Goal: Information Seeking & Learning: Compare options

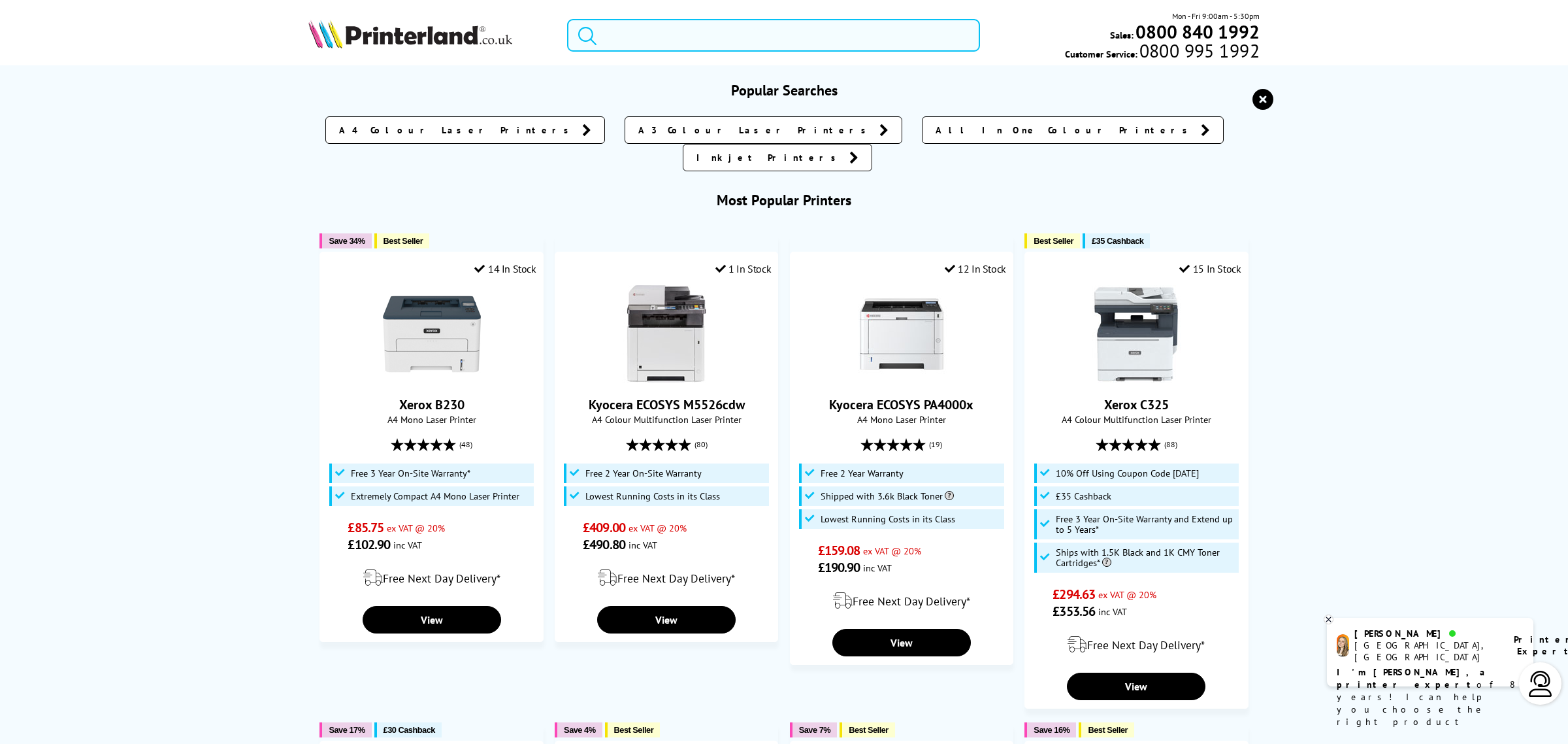
click at [655, 30] on input "search" at bounding box center [773, 35] width 413 height 32
click at [706, 36] on input "search" at bounding box center [773, 35] width 413 height 32
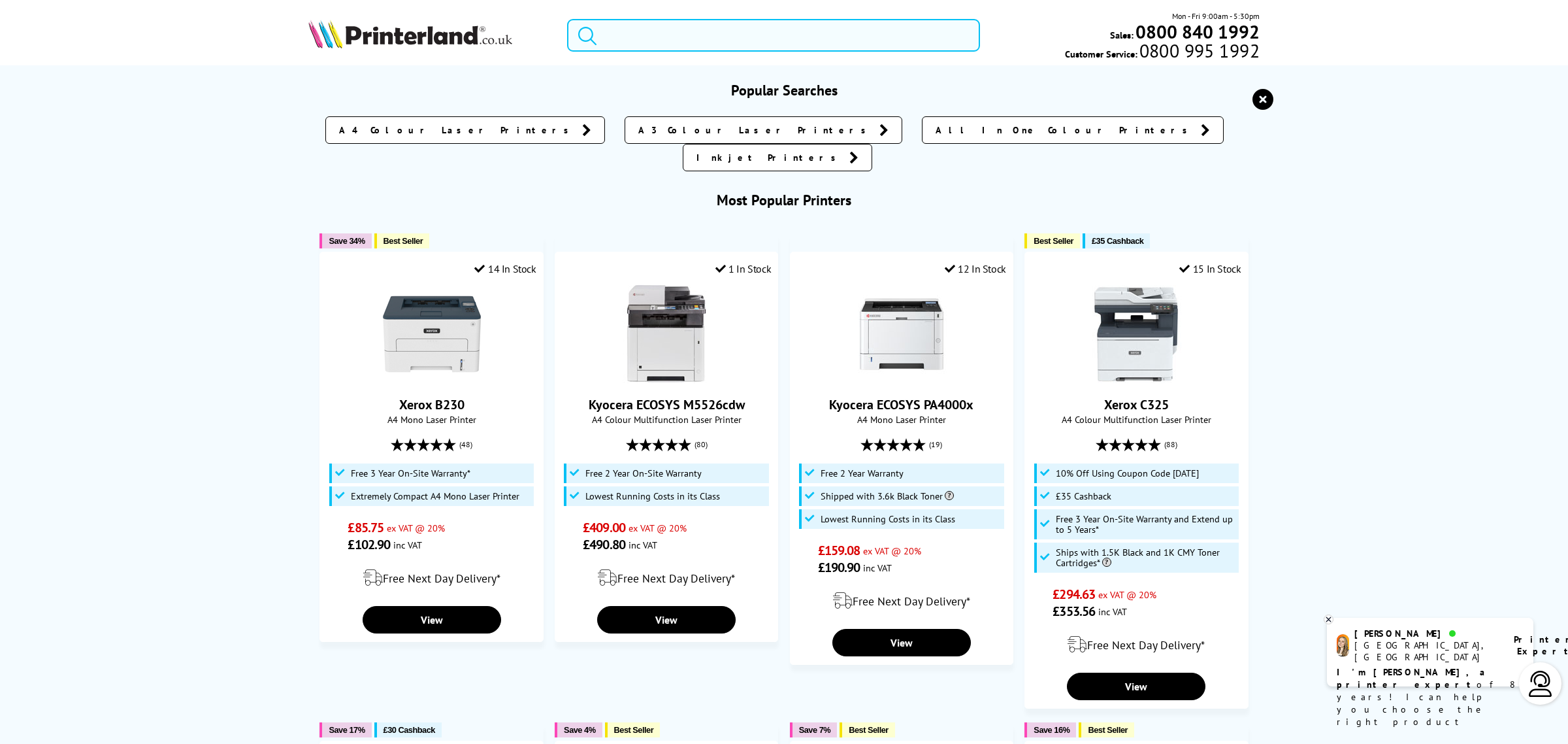
click at [706, 36] on input "search" at bounding box center [773, 35] width 413 height 32
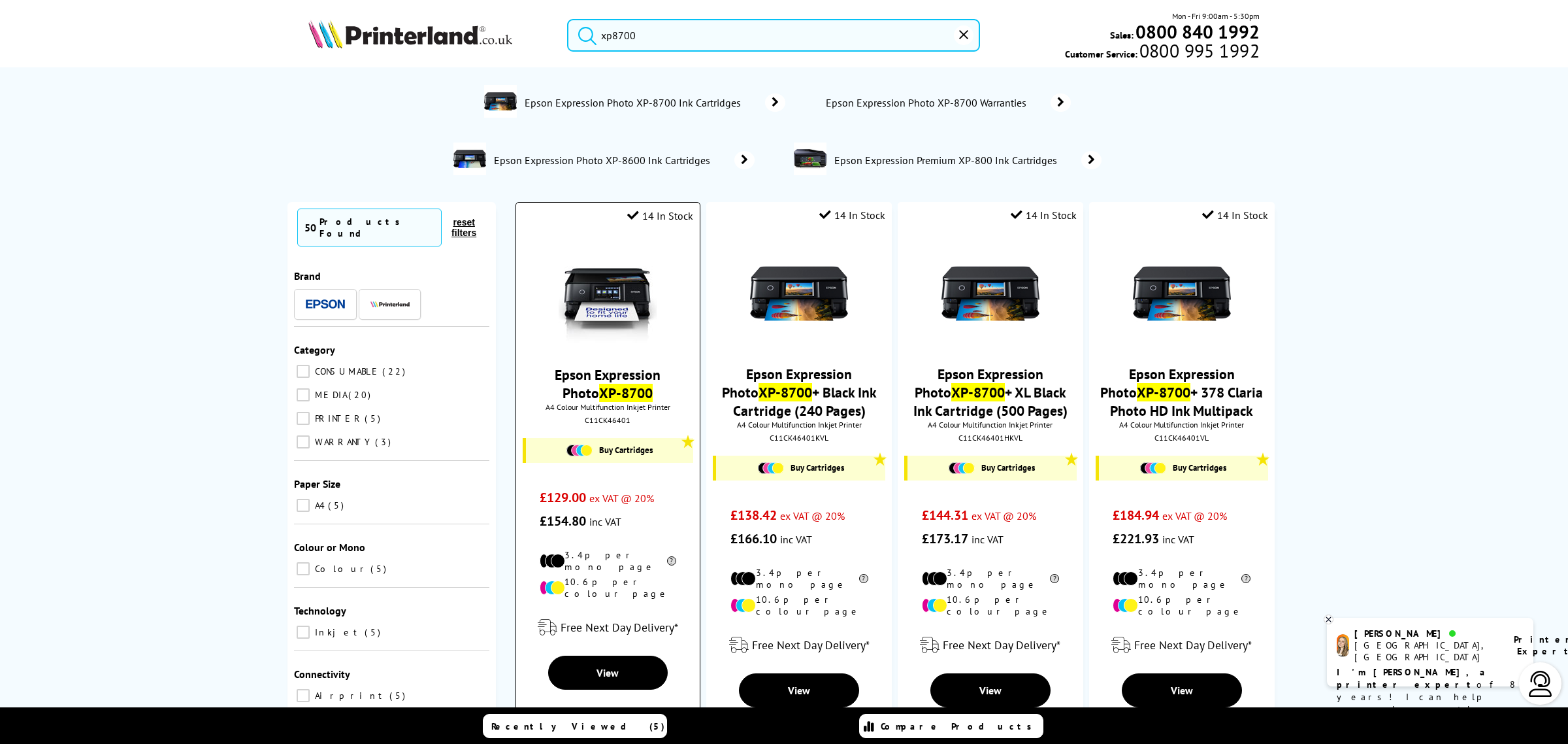
type input "xp8700"
click at [621, 280] on img at bounding box center [608, 294] width 98 height 98
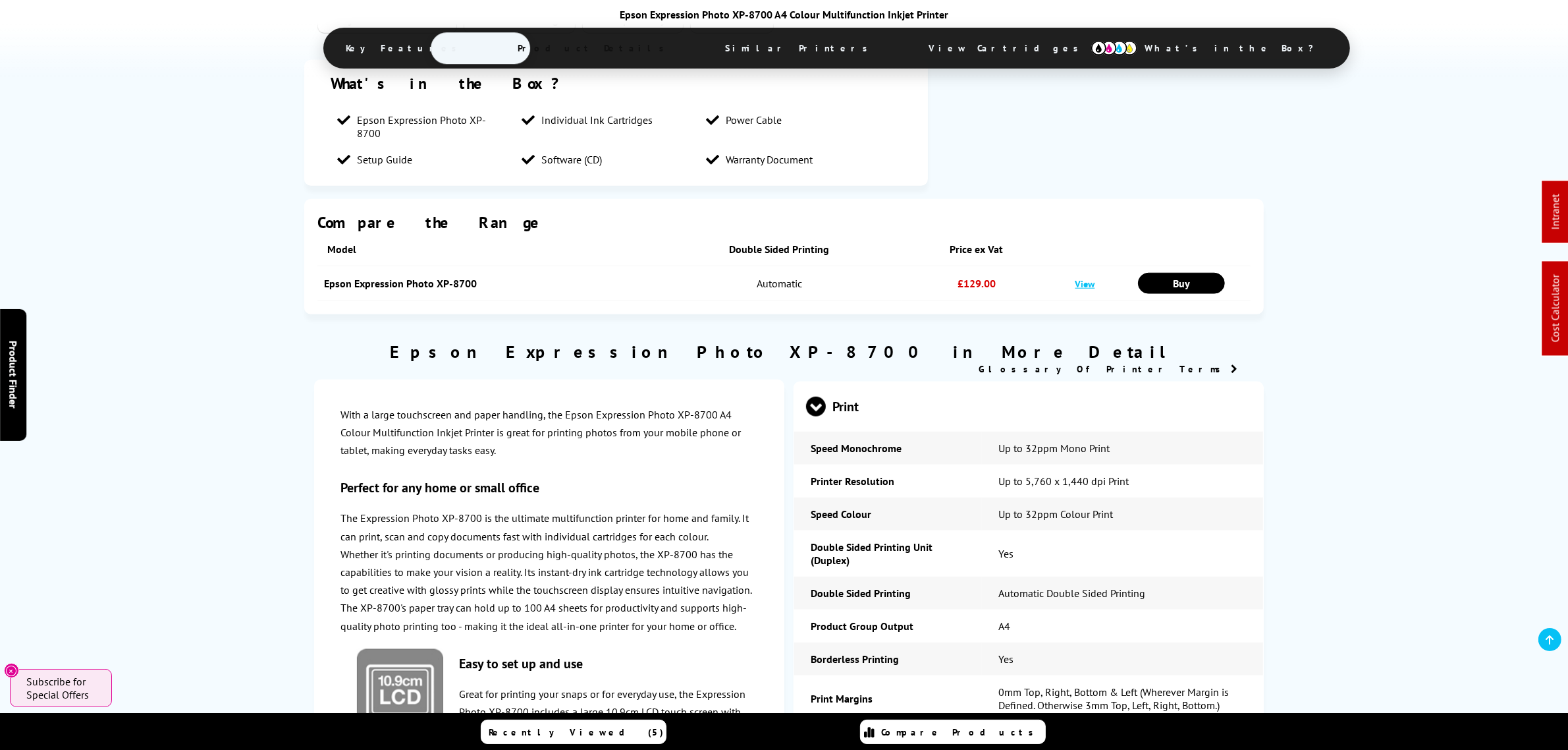
scroll to position [1977, 0]
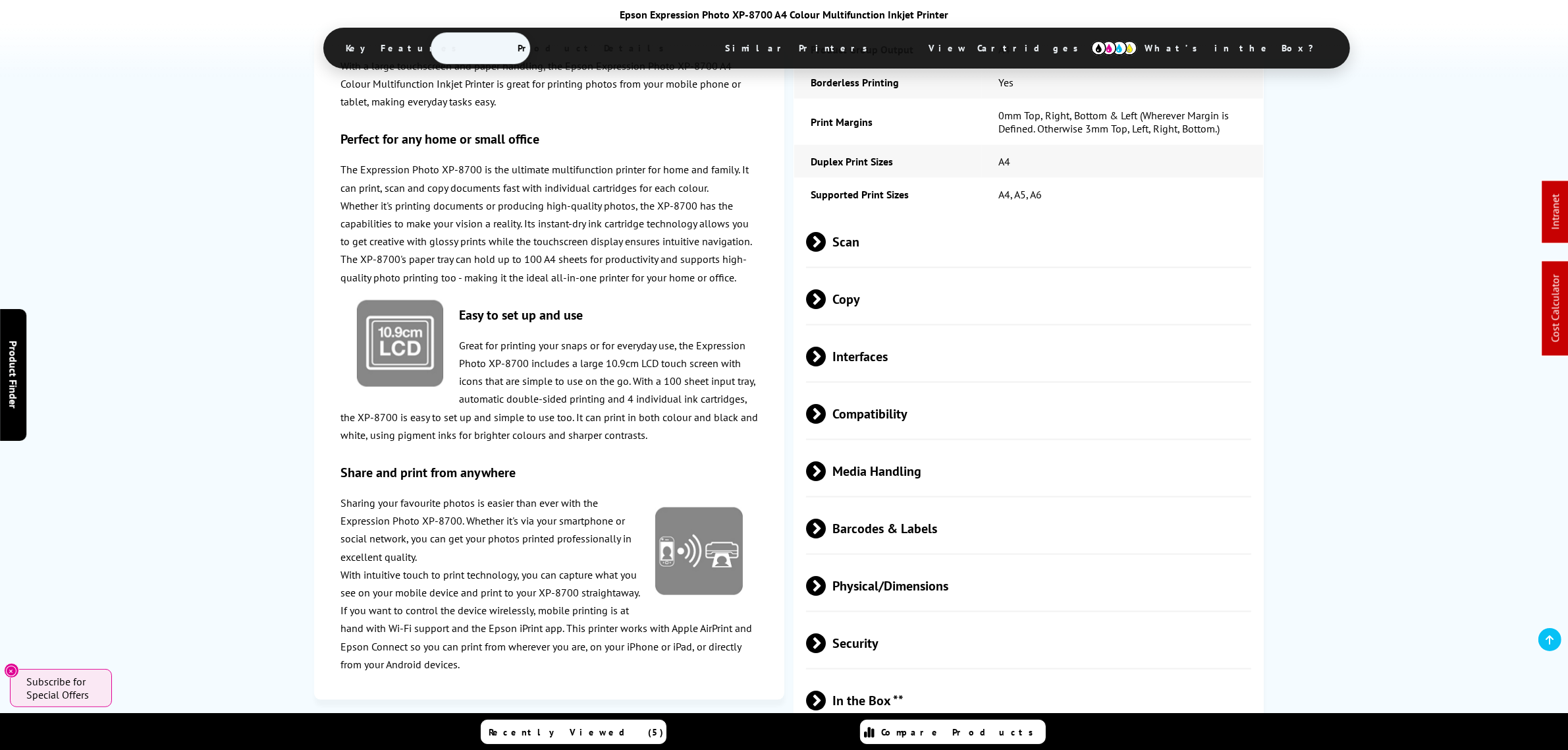
click at [940, 478] on span "Media Handling" at bounding box center [1029, 471] width 445 height 49
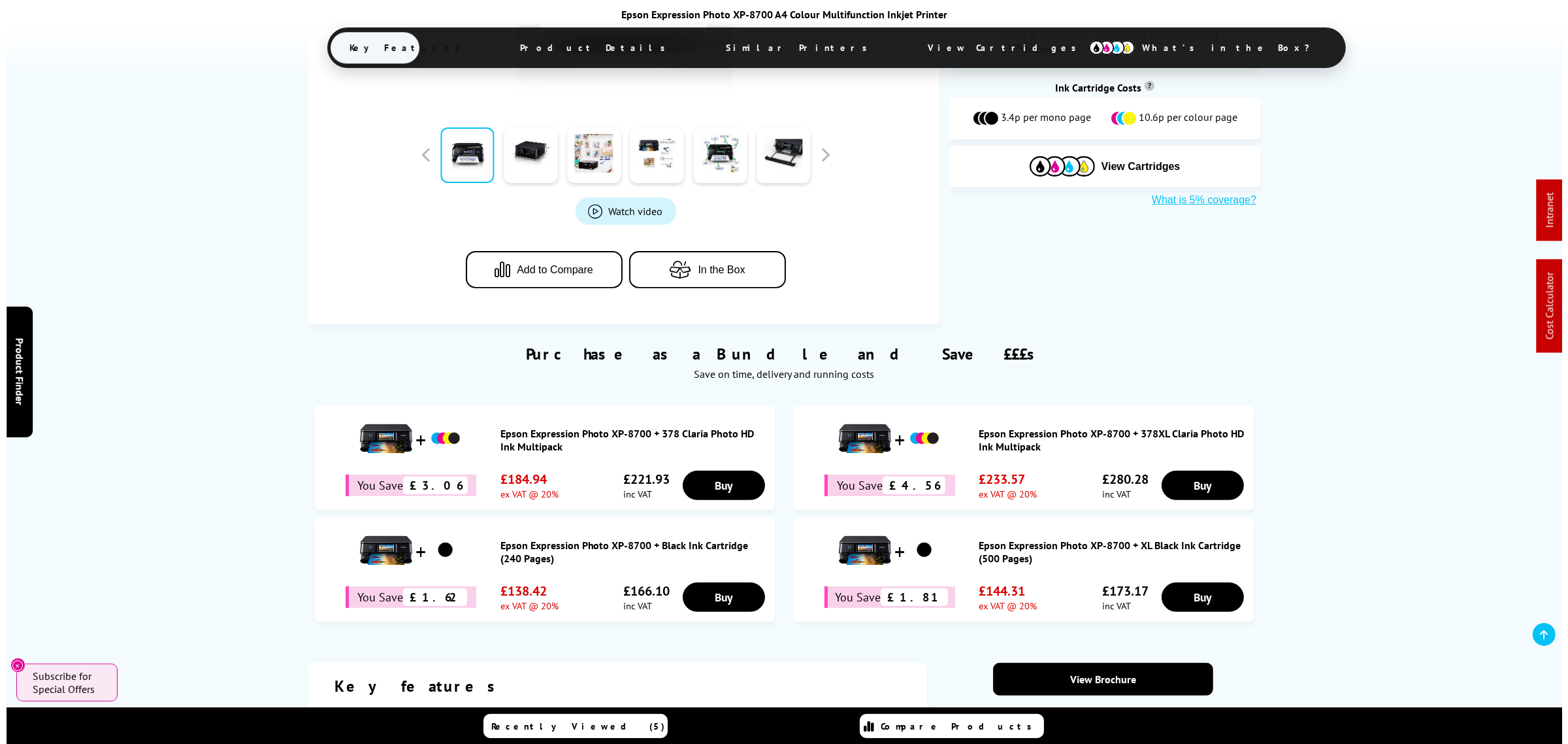
scroll to position [0, 0]
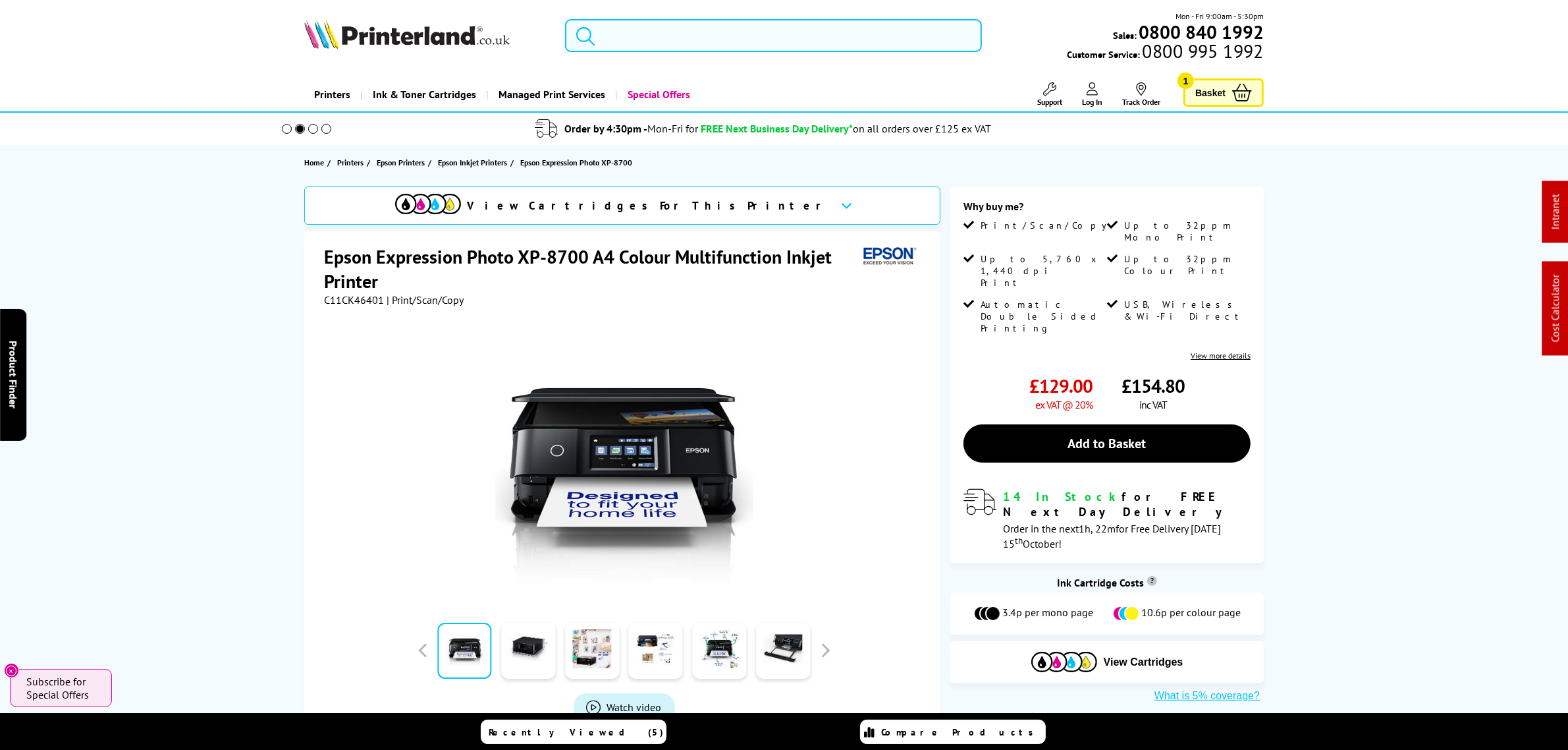
click at [656, 25] on input "search" at bounding box center [773, 35] width 416 height 33
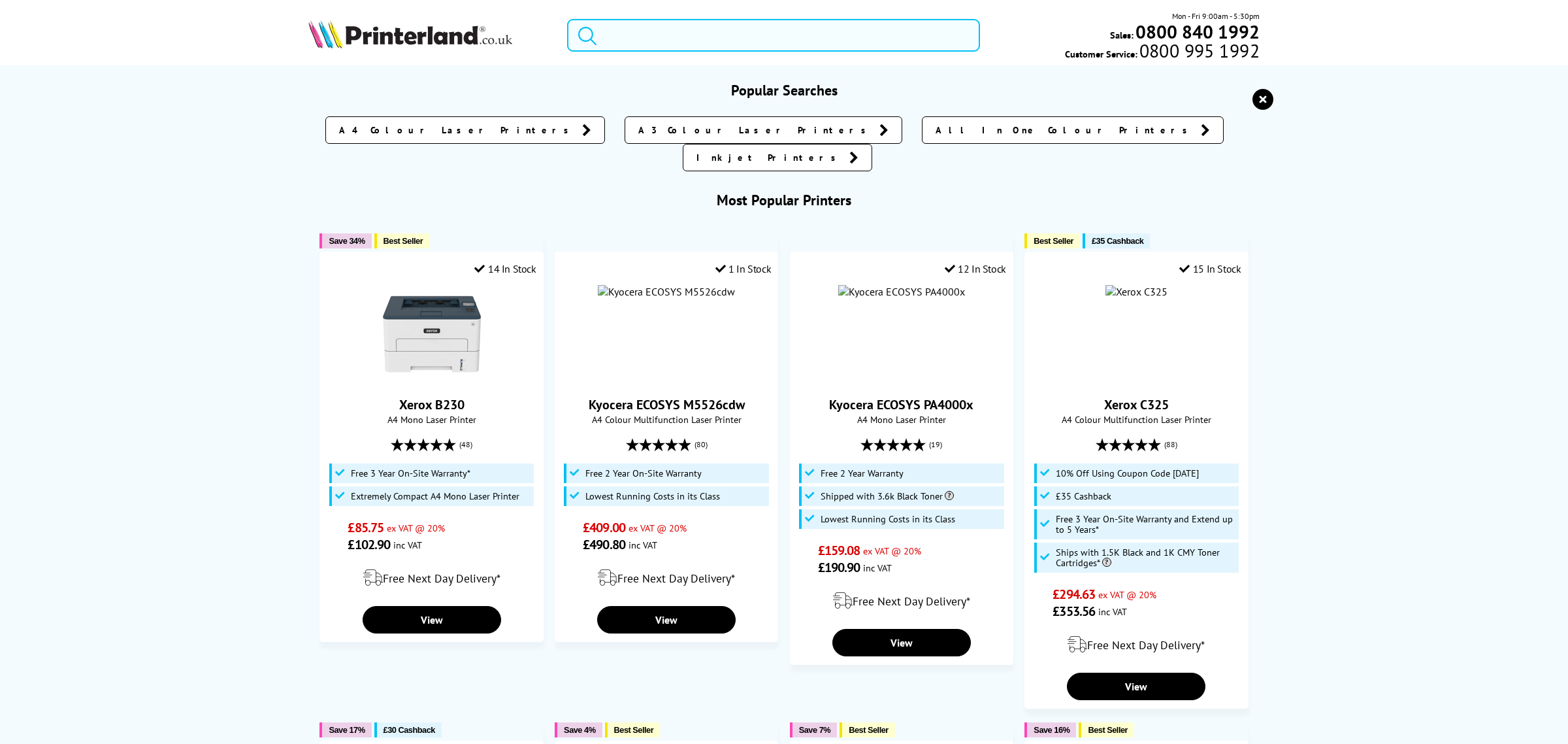
paste input "C410V_DN"
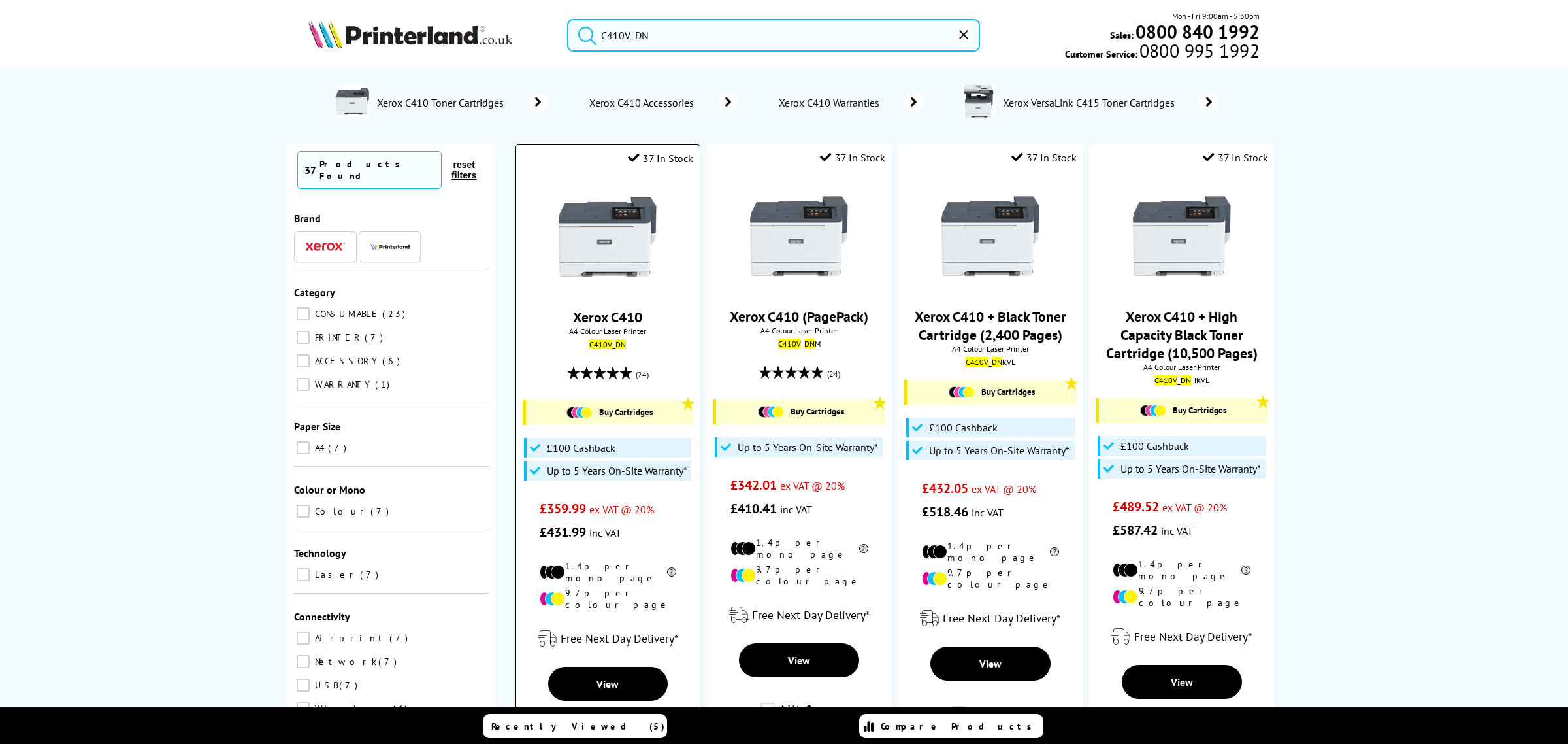
type input "C410V_DN"
click at [608, 240] on img at bounding box center [608, 237] width 98 height 98
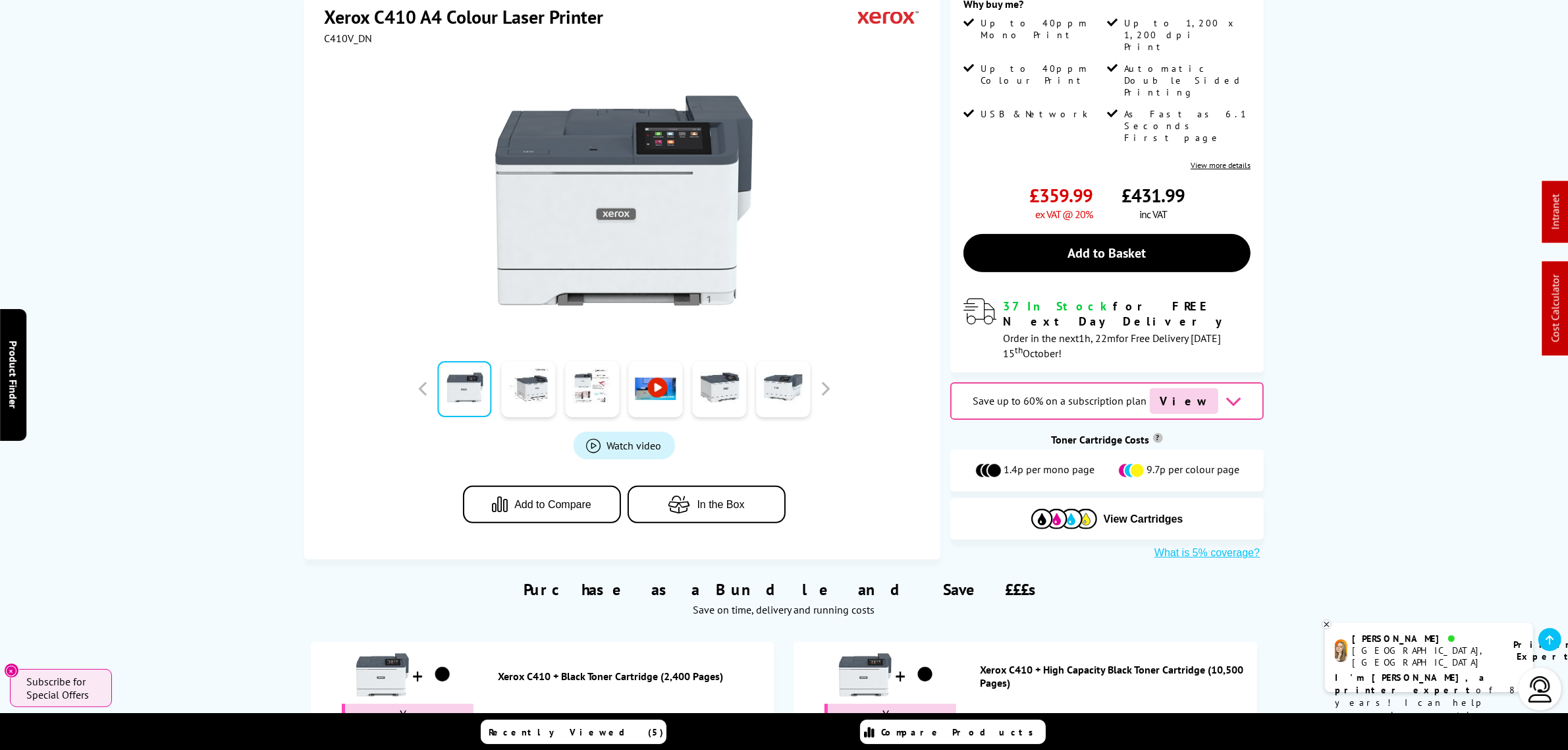
scroll to position [82, 0]
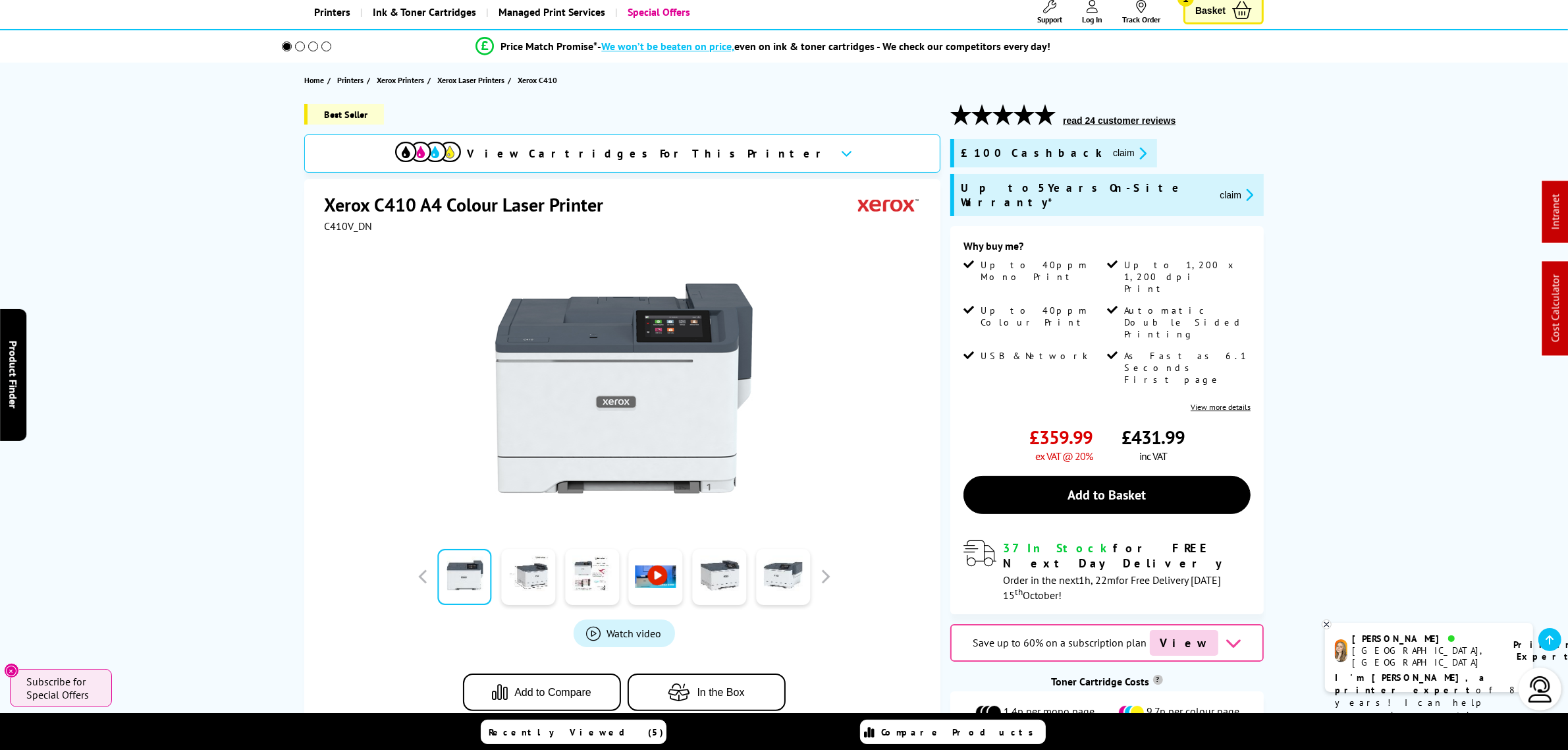
click at [356, 223] on span "C410V_DN" at bounding box center [348, 226] width 48 height 13
copy span "C410V_DN"
drag, startPoint x: 1036, startPoint y: 150, endPoint x: 953, endPoint y: 162, distance: 83.9
click at [953, 162] on div "£100 Cashback claim" at bounding box center [1054, 153] width 207 height 29
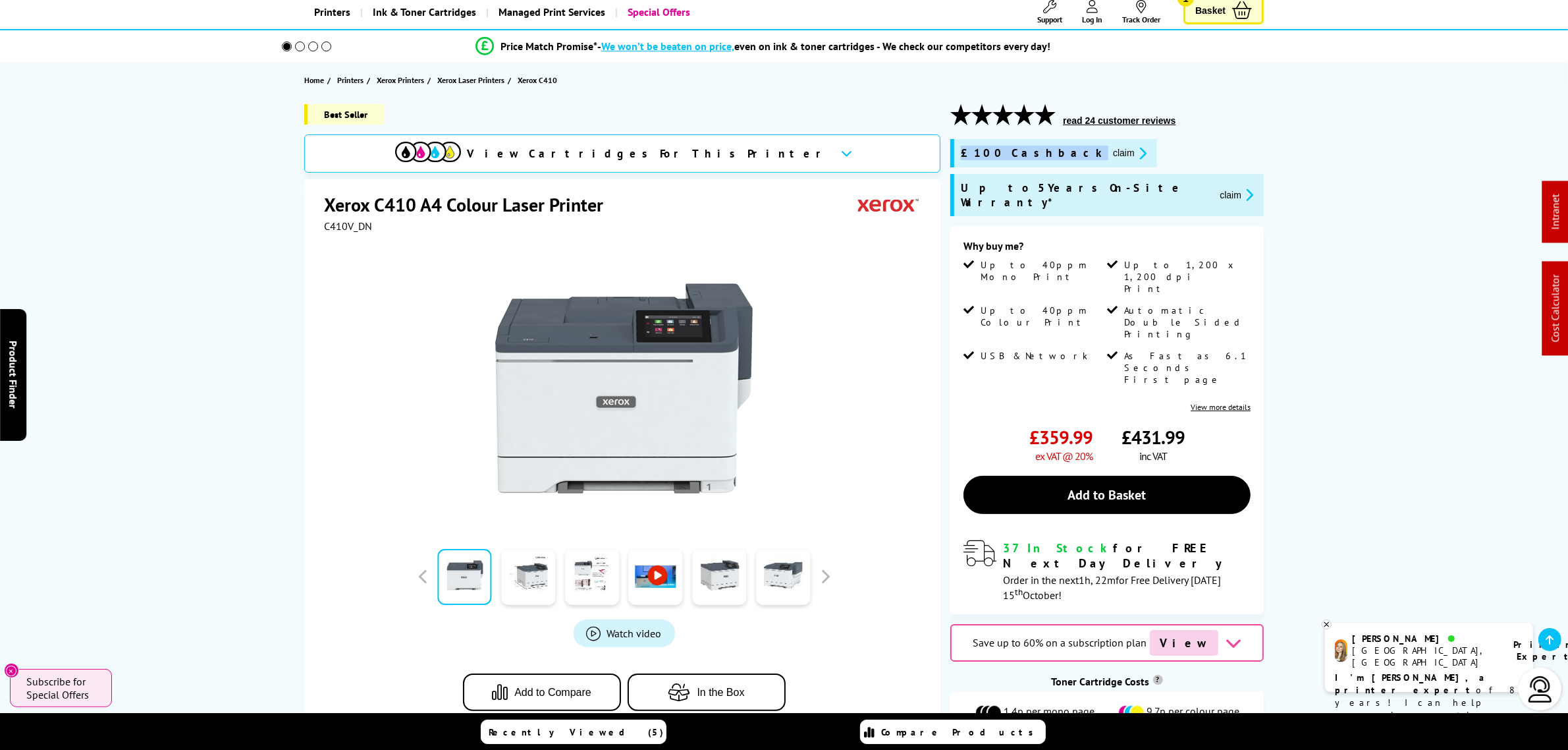
copy div "£100 Cashback"
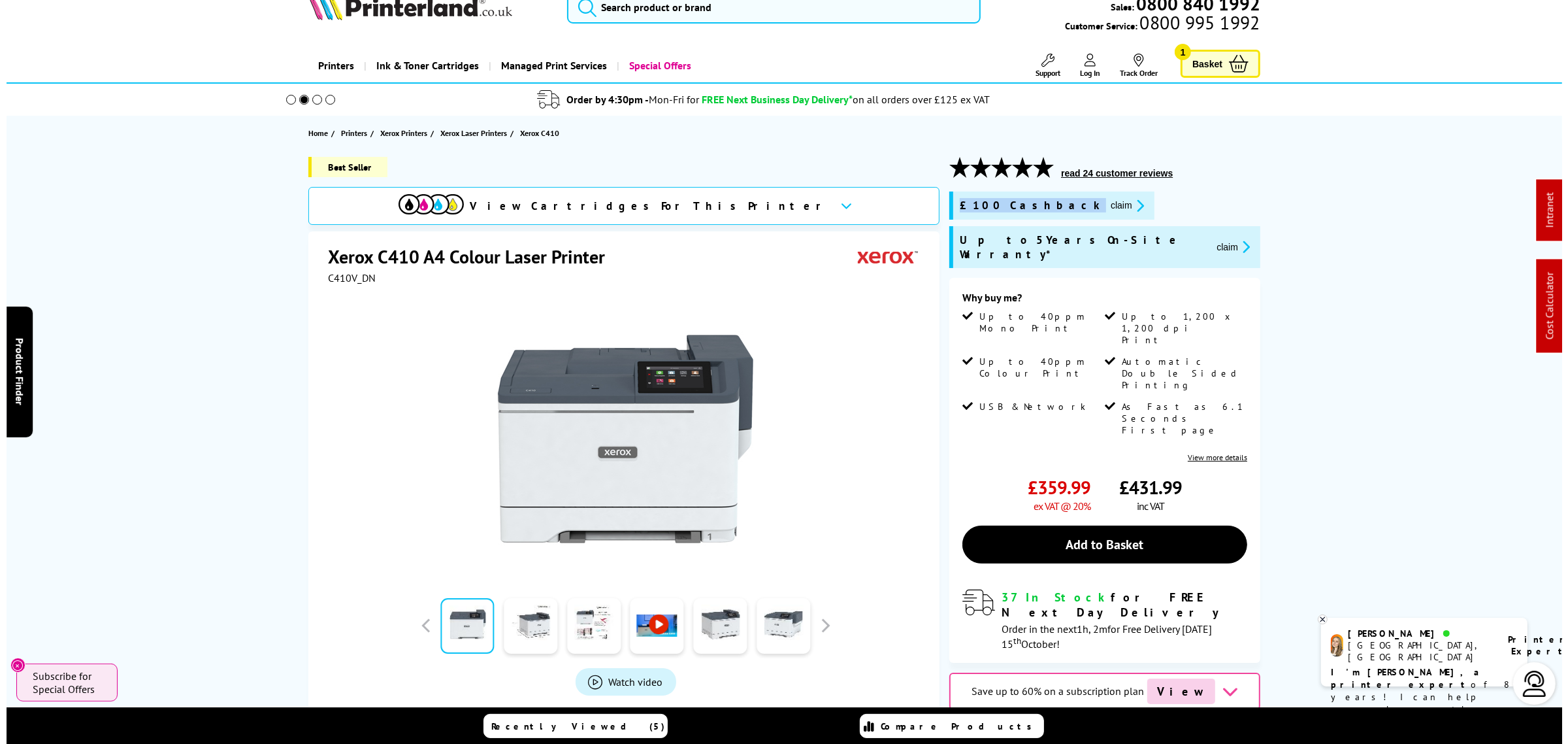
scroll to position [0, 0]
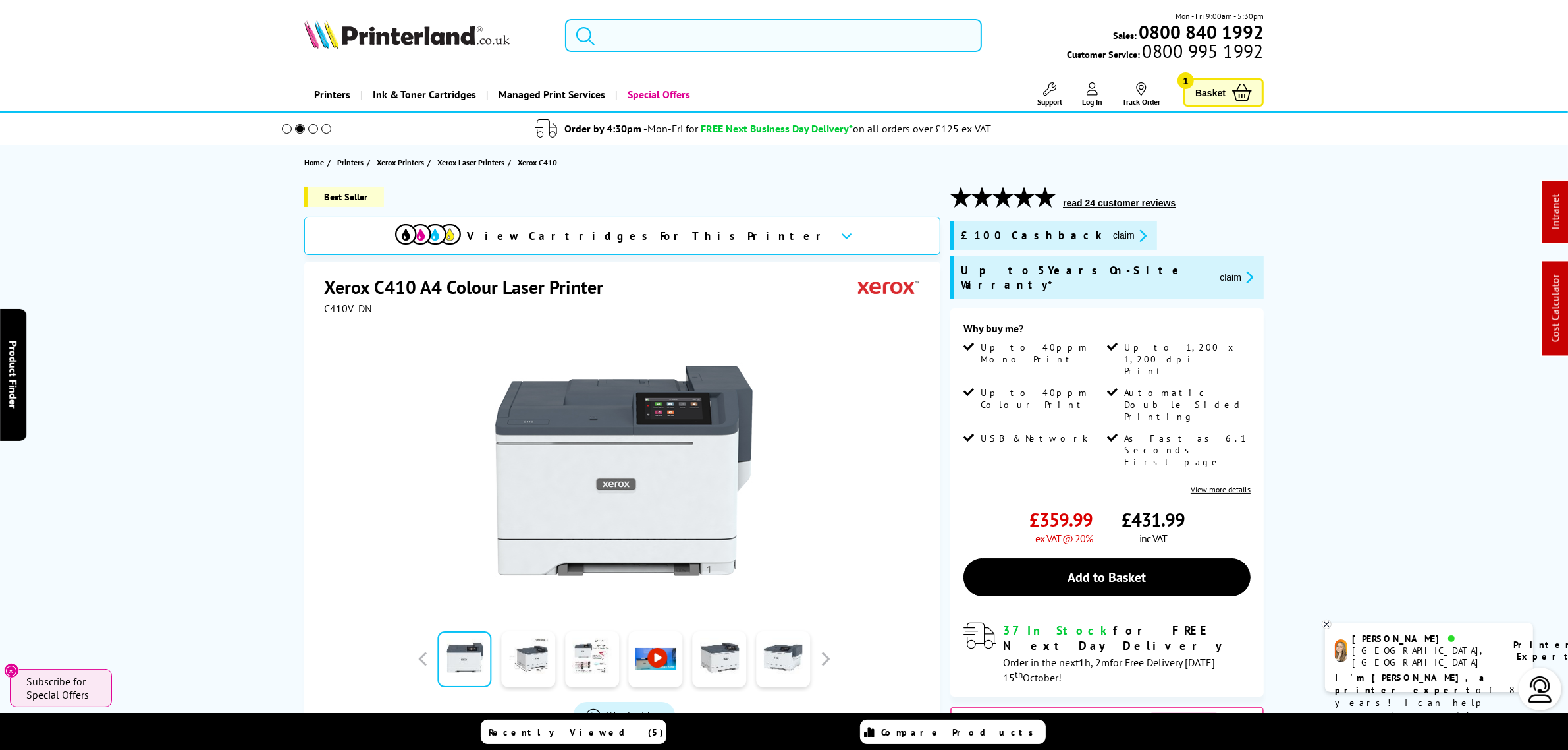
click at [731, 36] on input "search" at bounding box center [773, 35] width 416 height 33
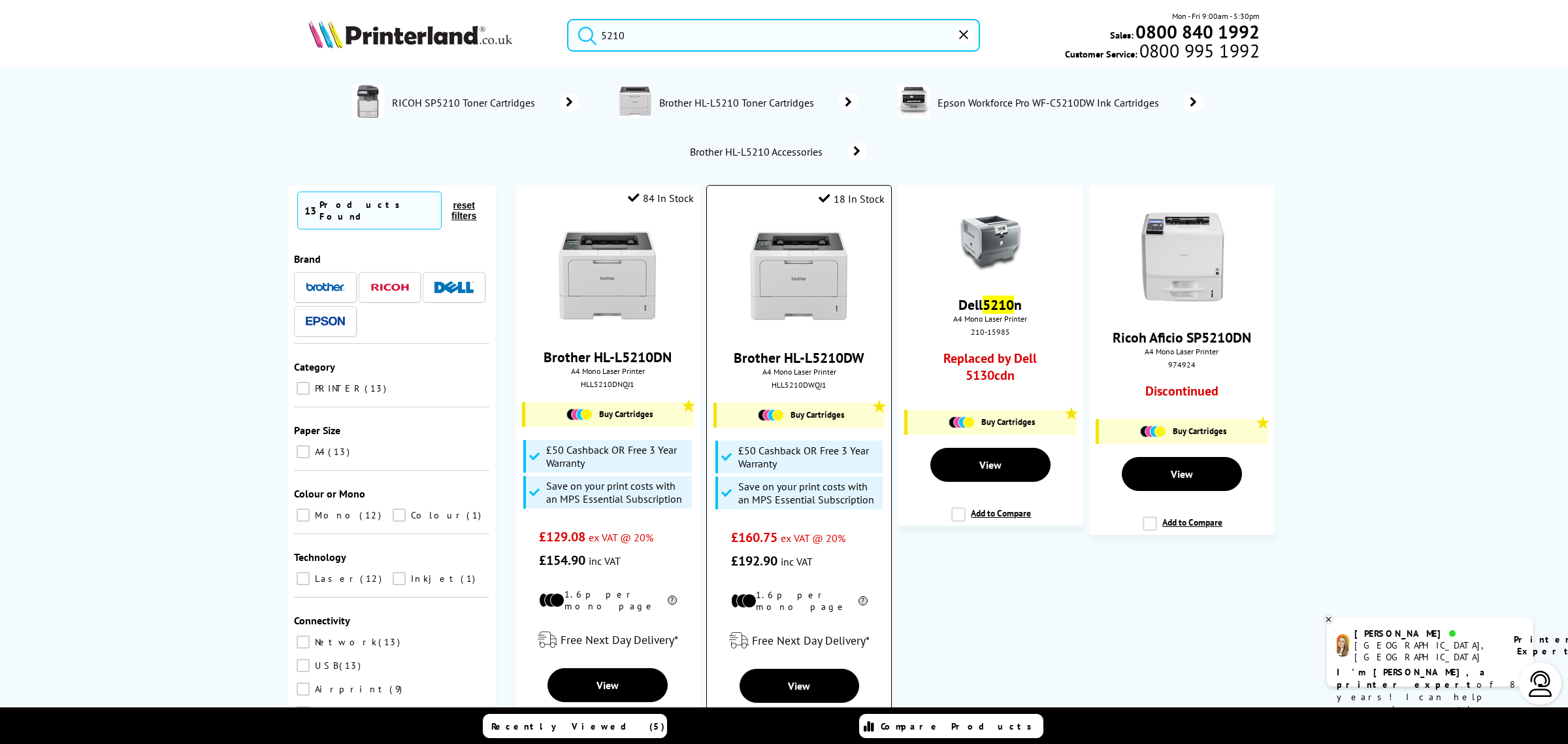
type input "5210"
click at [833, 301] on div at bounding box center [798, 278] width 171 height 101
click at [831, 301] on img at bounding box center [799, 277] width 98 height 98
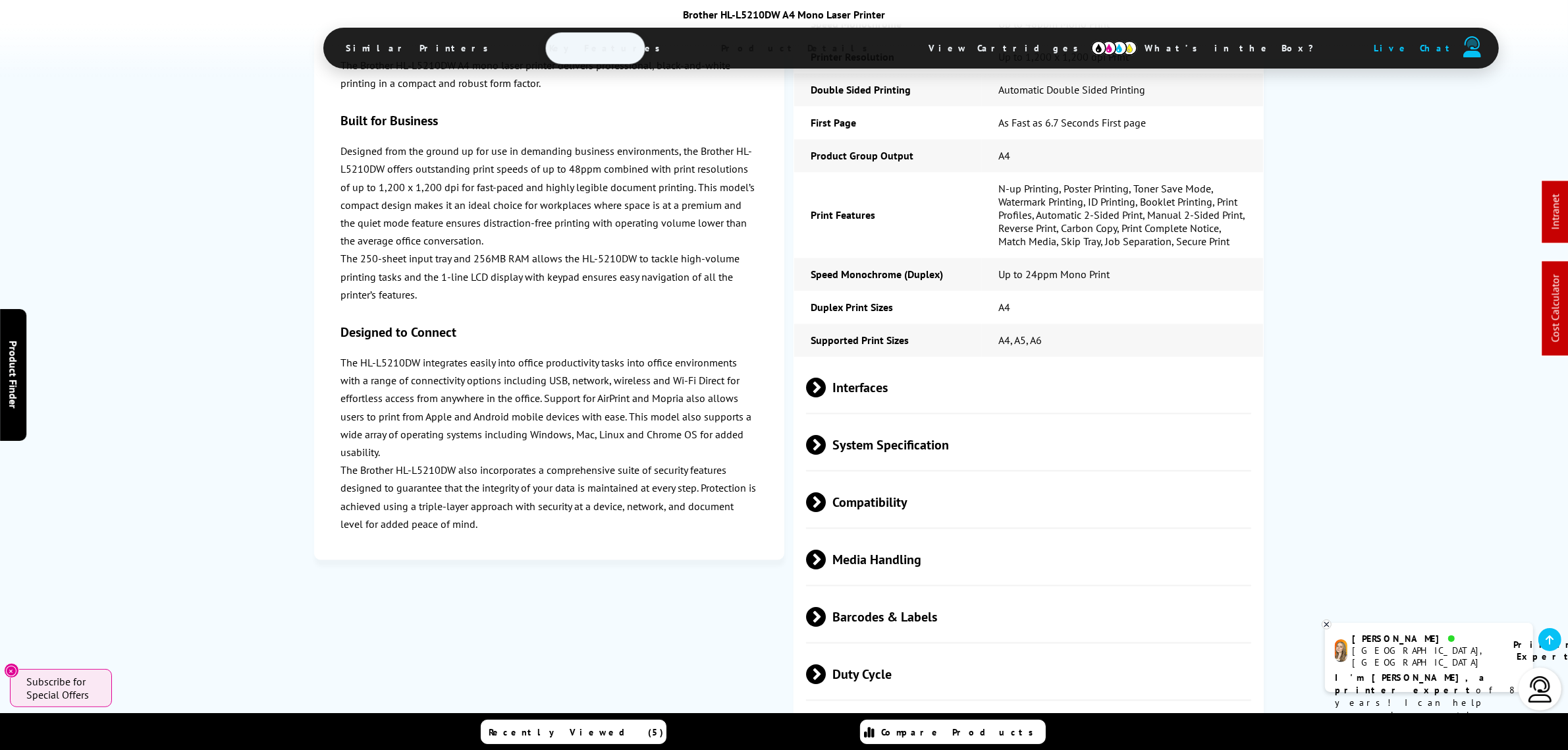
scroll to position [3377, 0]
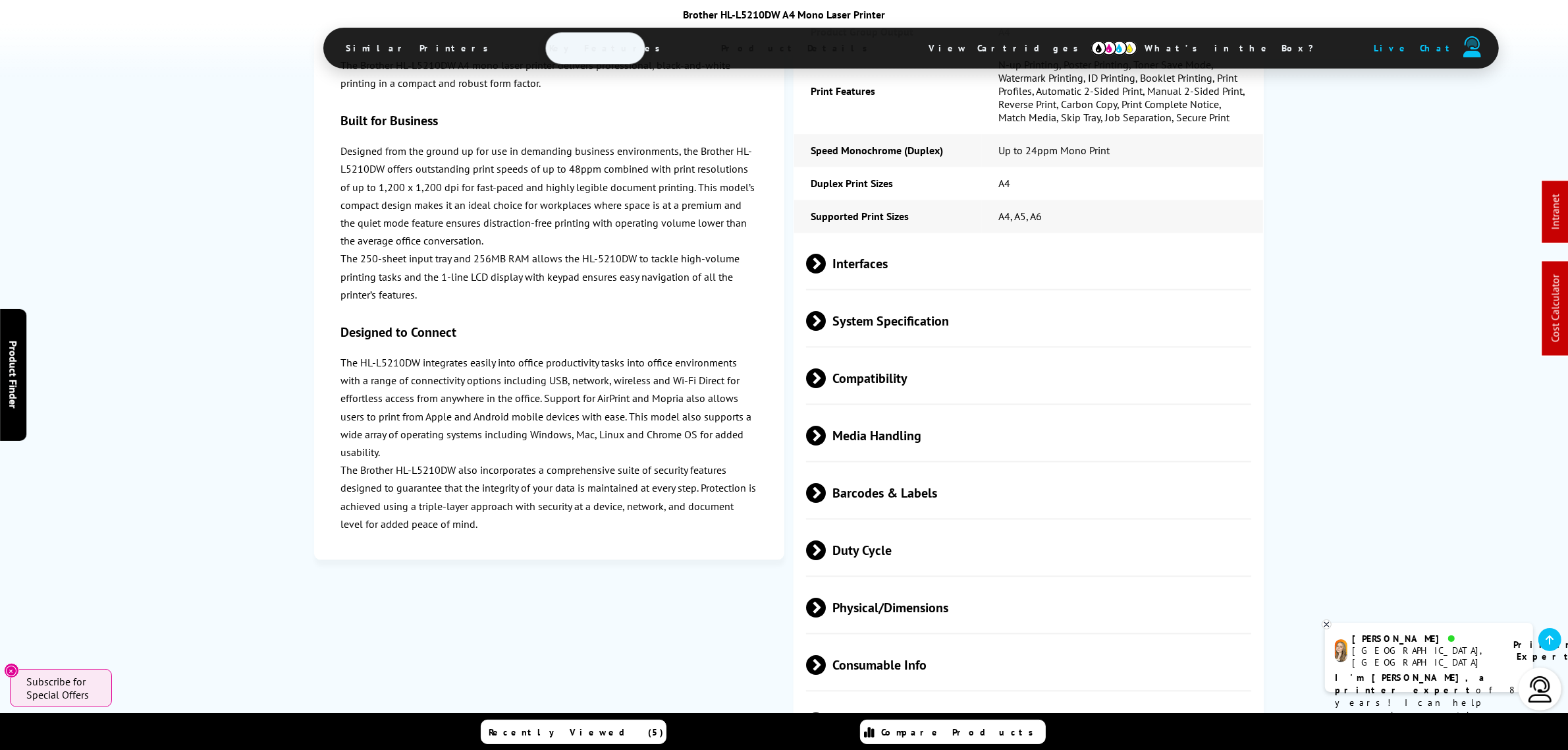
click at [834, 526] on span "Duty Cycle" at bounding box center [1029, 550] width 445 height 49
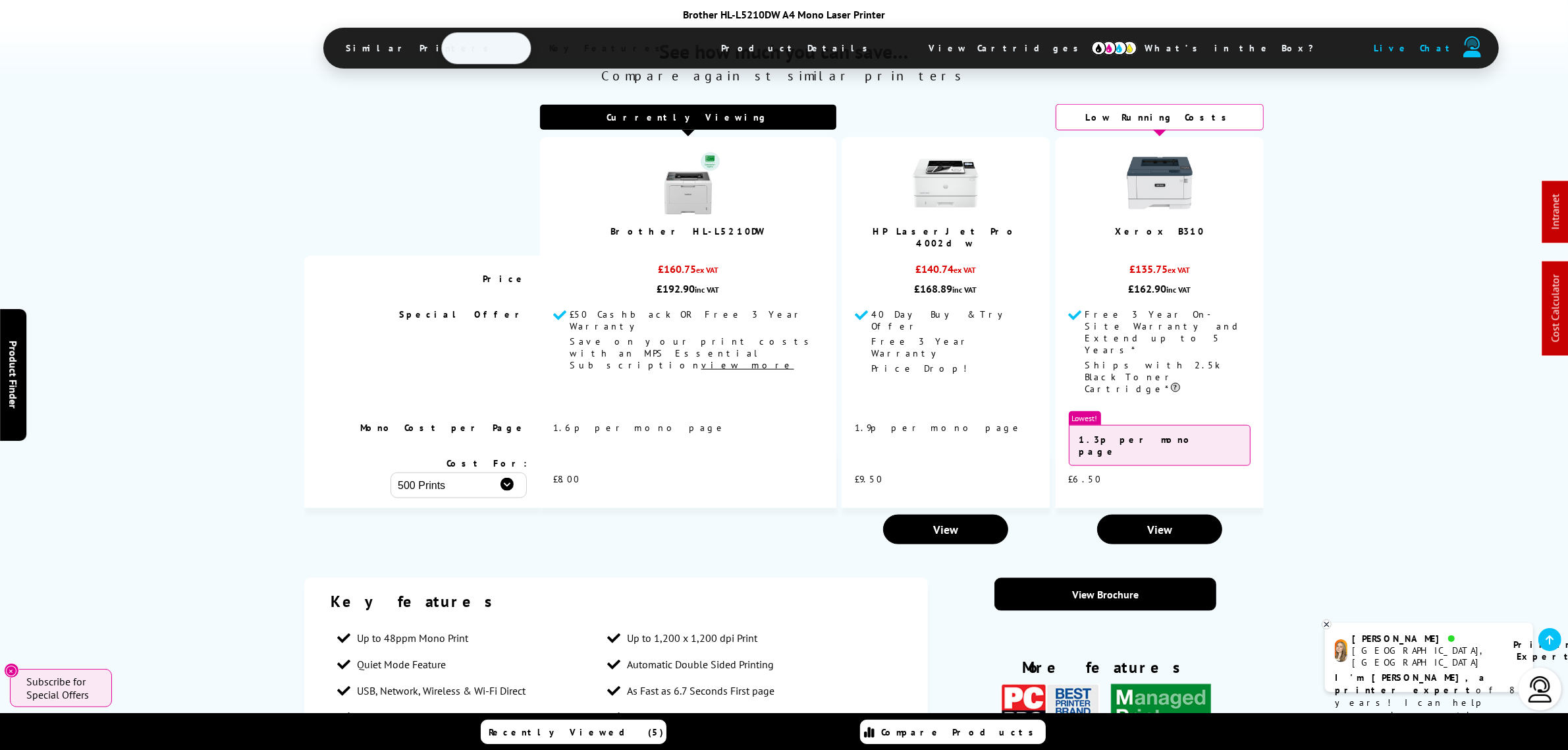
scroll to position [1812, 0]
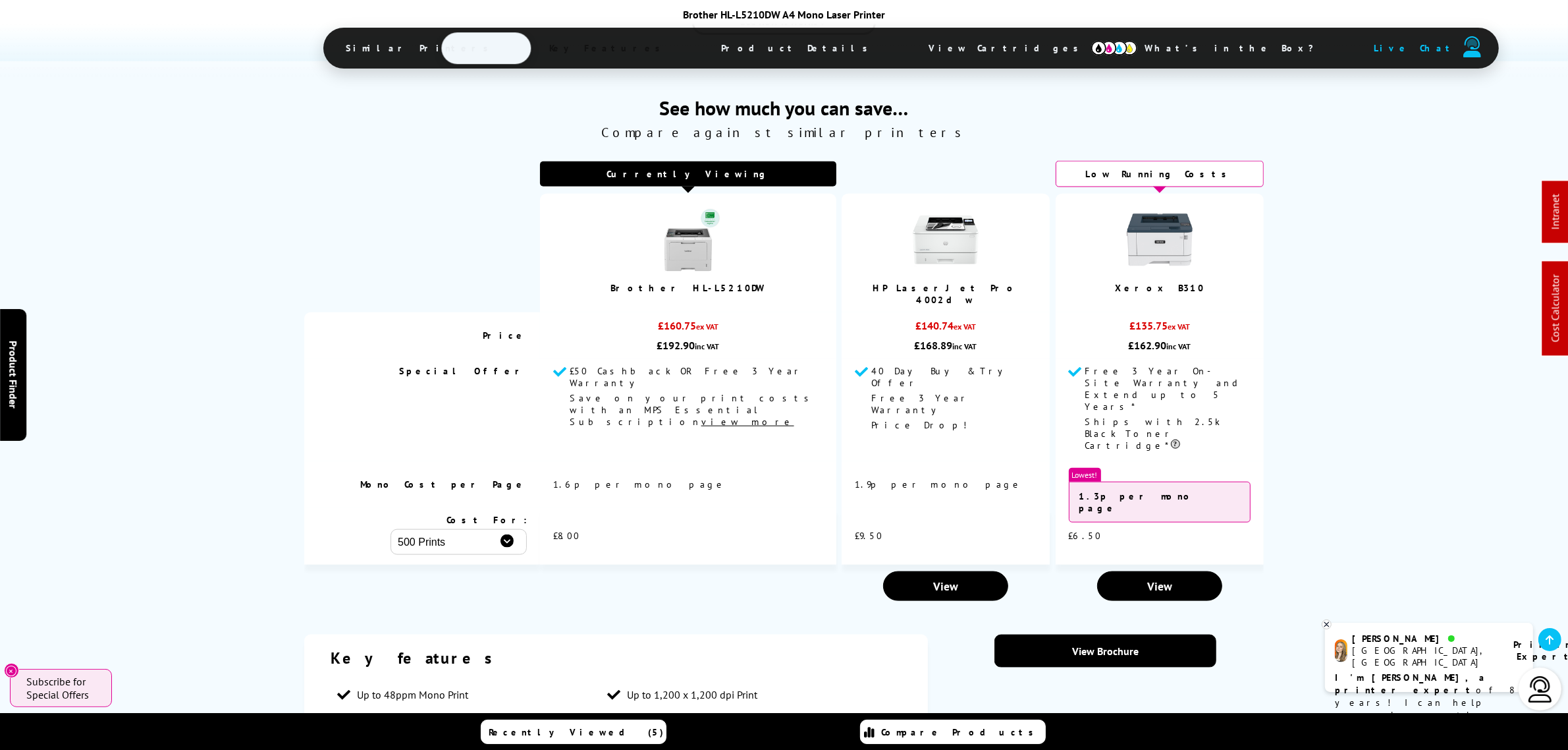
drag, startPoint x: 812, startPoint y: 603, endPoint x: 599, endPoint y: 532, distance: 224.5
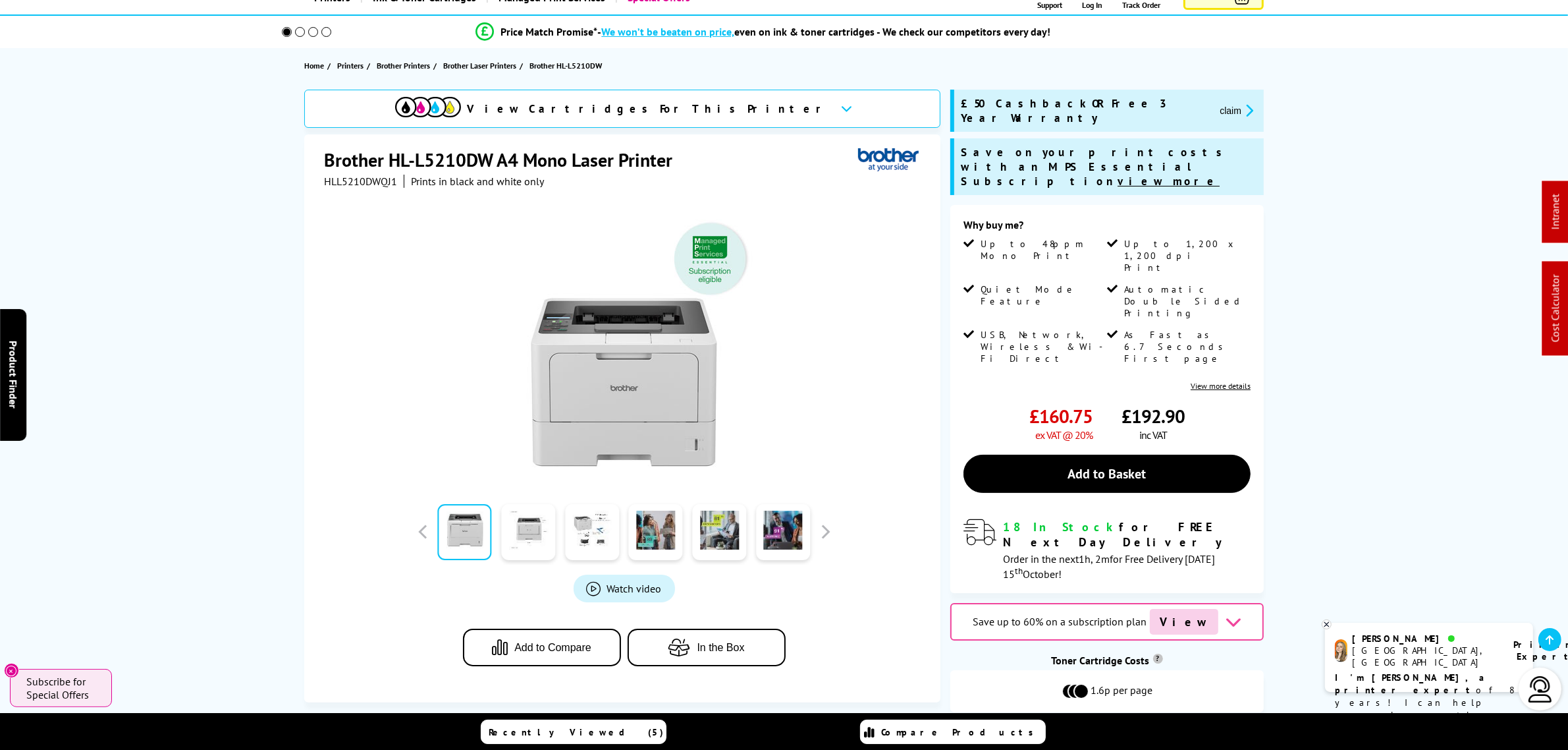
scroll to position [0, 0]
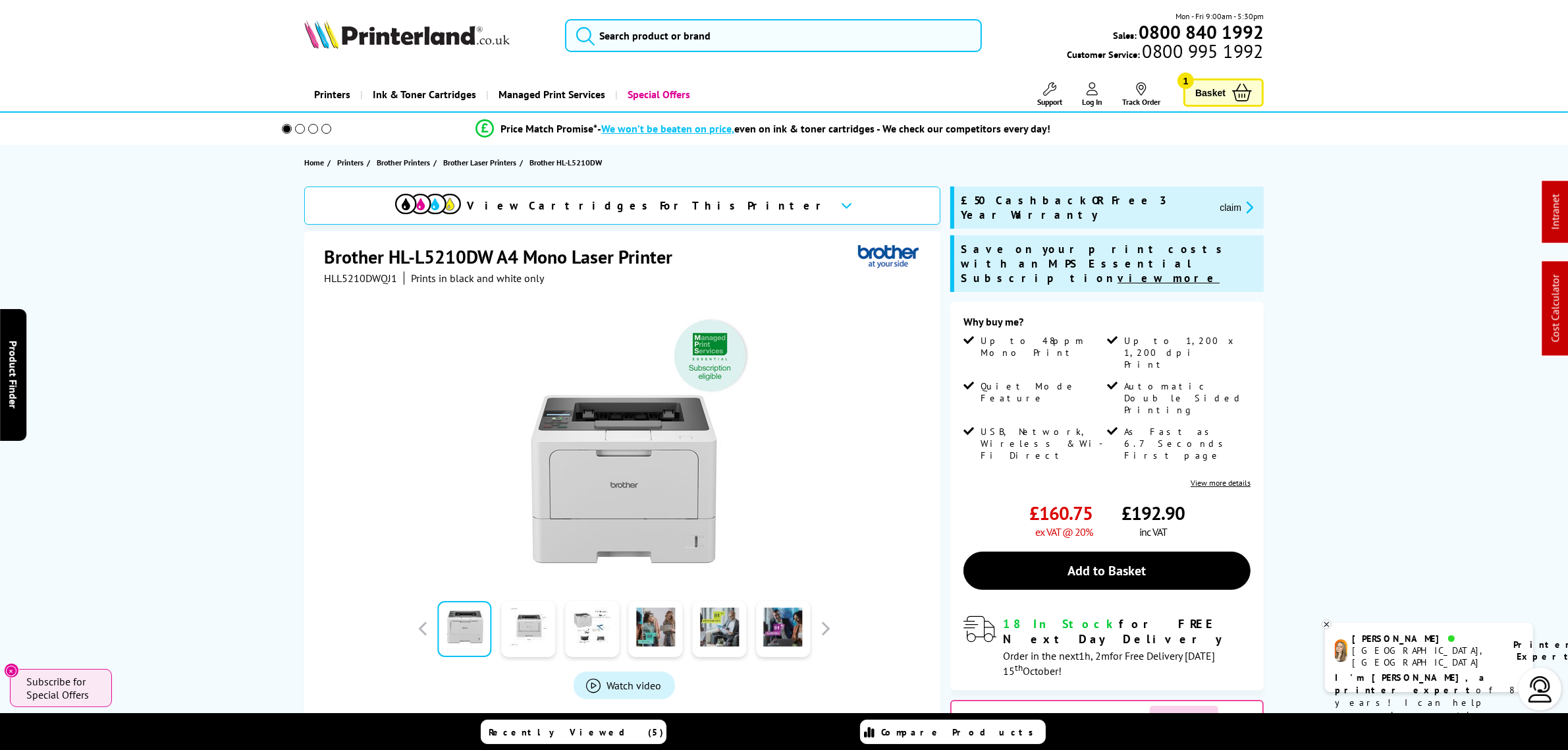
click at [343, 280] on span "HLL5210DWQJ1" at bounding box center [361, 278] width 73 height 13
copy span "HLL5210DWQJ1"
click at [1216, 200] on button "claim" at bounding box center [1237, 208] width 42 height 15
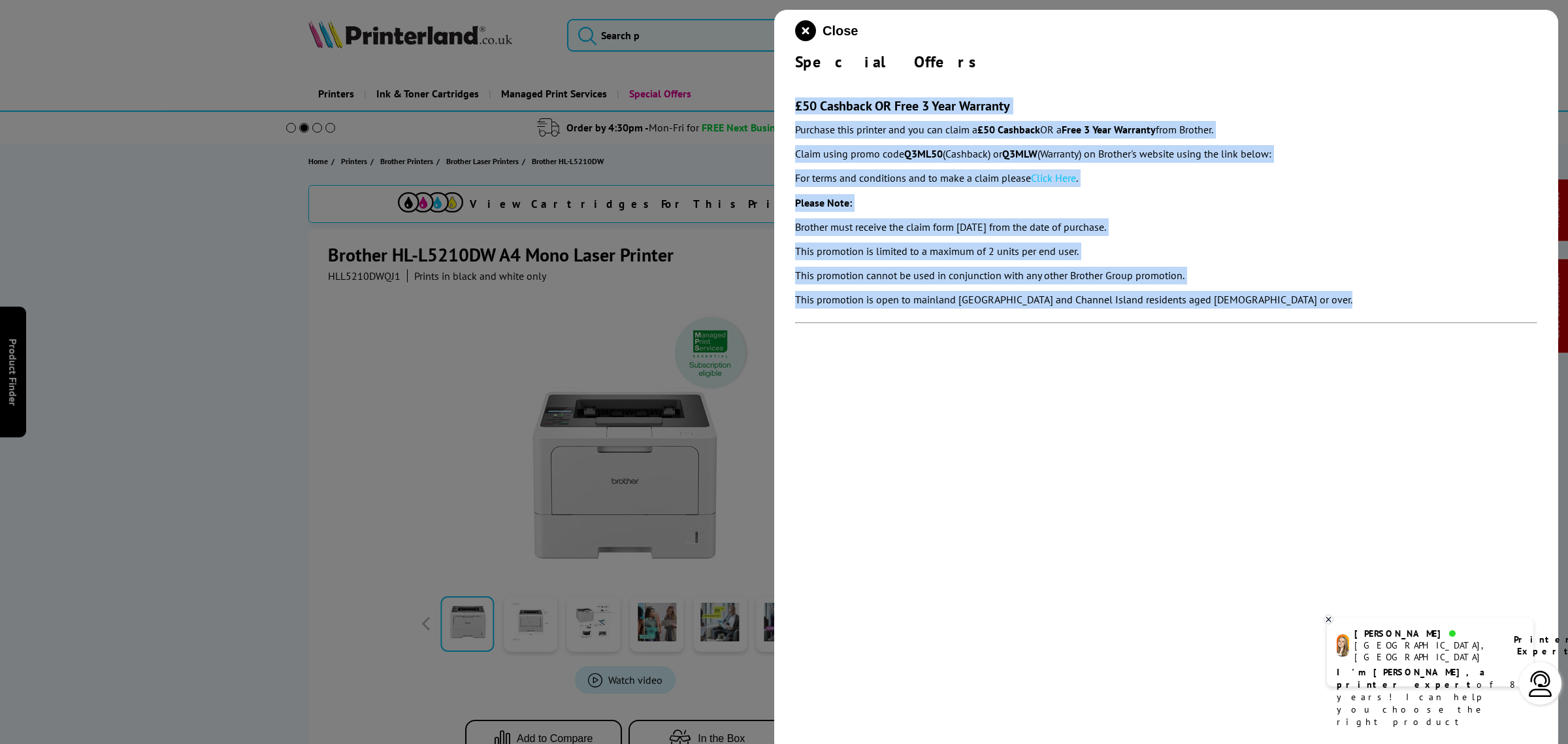
copy section "£50 Cashback OR Free 3 Year Warranty Purchase this printer and you can claim a …"
click at [807, 34] on icon "close modal" at bounding box center [806, 30] width 21 height 21
